Goal: Find specific page/section: Find specific page/section

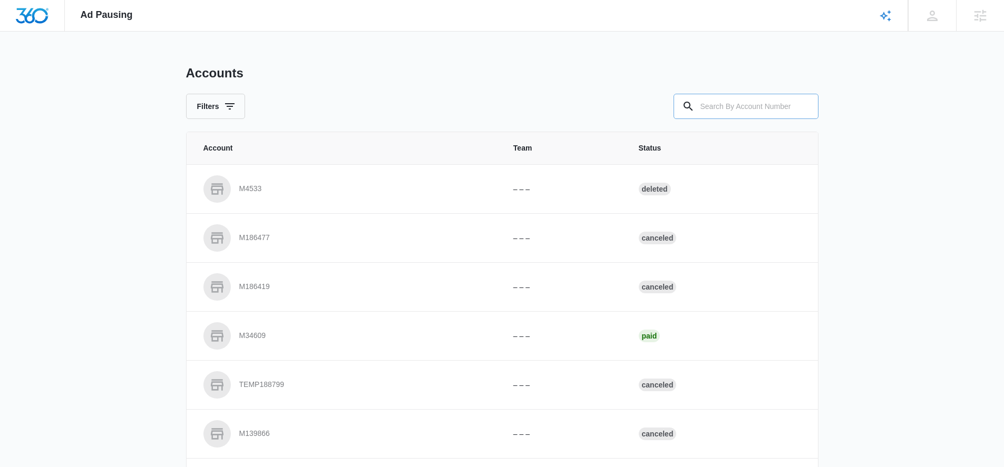
click at [759, 103] on input "text" at bounding box center [745, 106] width 145 height 25
type input "M336536"
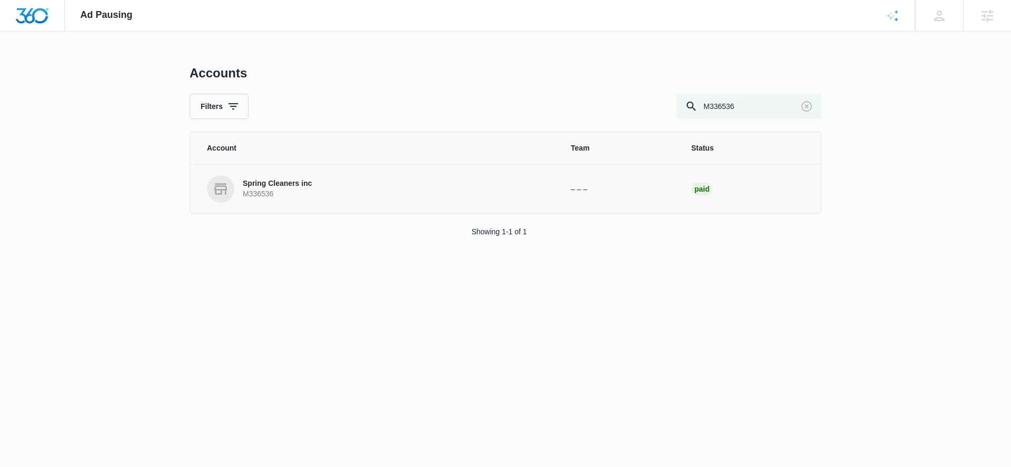
click at [282, 182] on p "Spring Cleaners inc" at bounding box center [277, 184] width 69 height 11
